Goal: Task Accomplishment & Management: Manage account settings

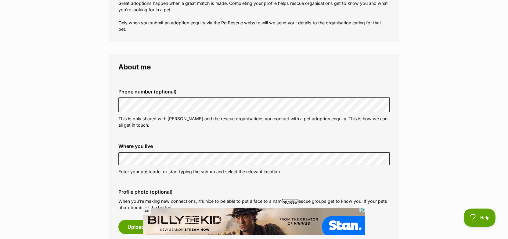
scroll to position [153, 0]
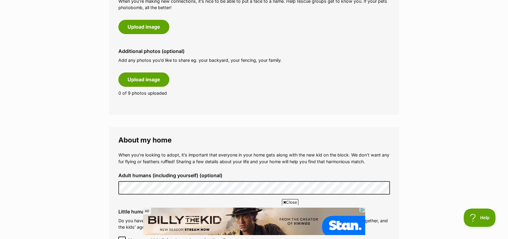
scroll to position [336, 0]
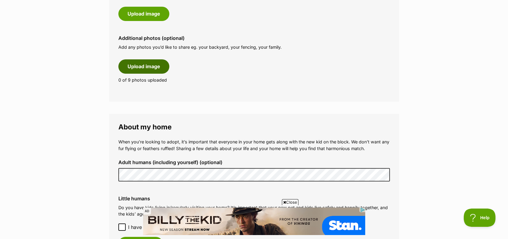
click at [149, 66] on button "Upload image" at bounding box center [143, 66] width 51 height 14
click at [139, 67] on button "Upload image" at bounding box center [143, 66] width 51 height 14
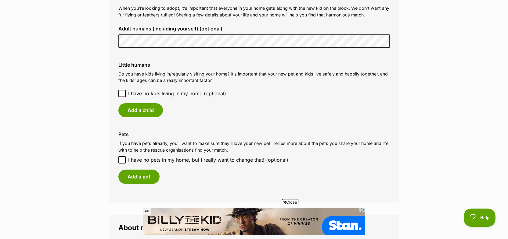
scroll to position [488, 0]
